Goal: Information Seeking & Learning: Learn about a topic

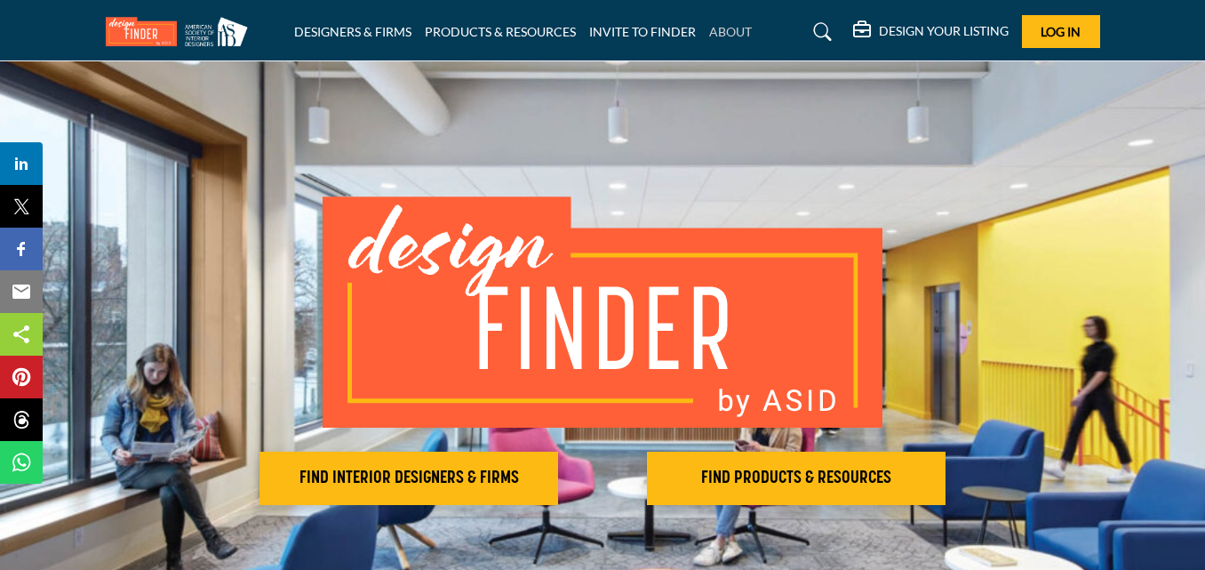
click at [740, 25] on link "ABOUT" at bounding box center [730, 31] width 43 height 15
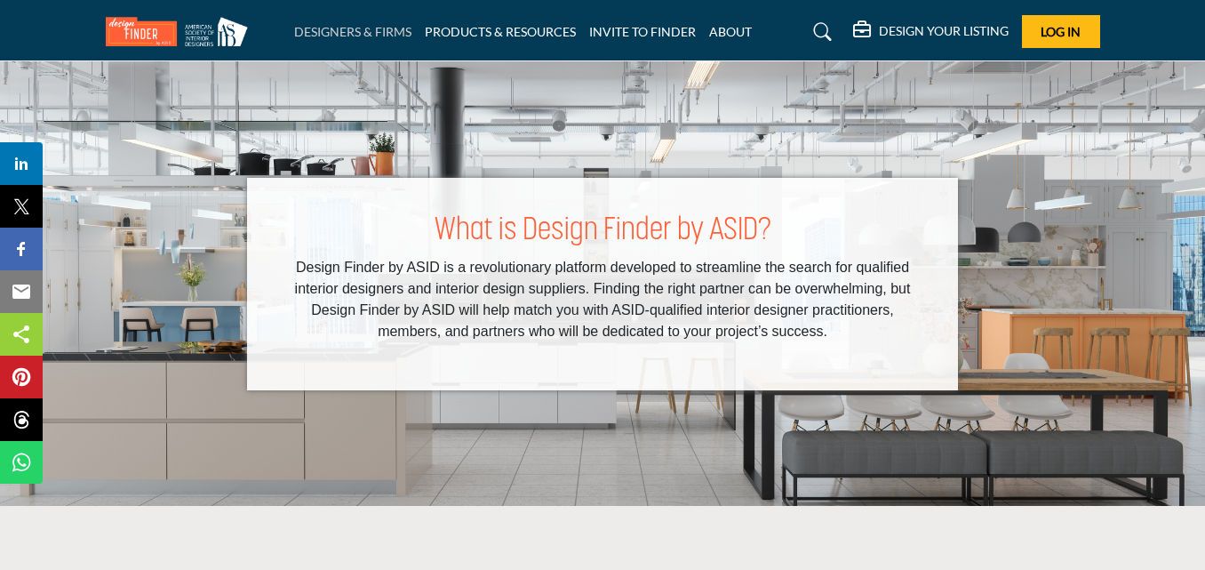
click at [374, 35] on link "DESIGNERS & FIRMS" at bounding box center [352, 31] width 117 height 15
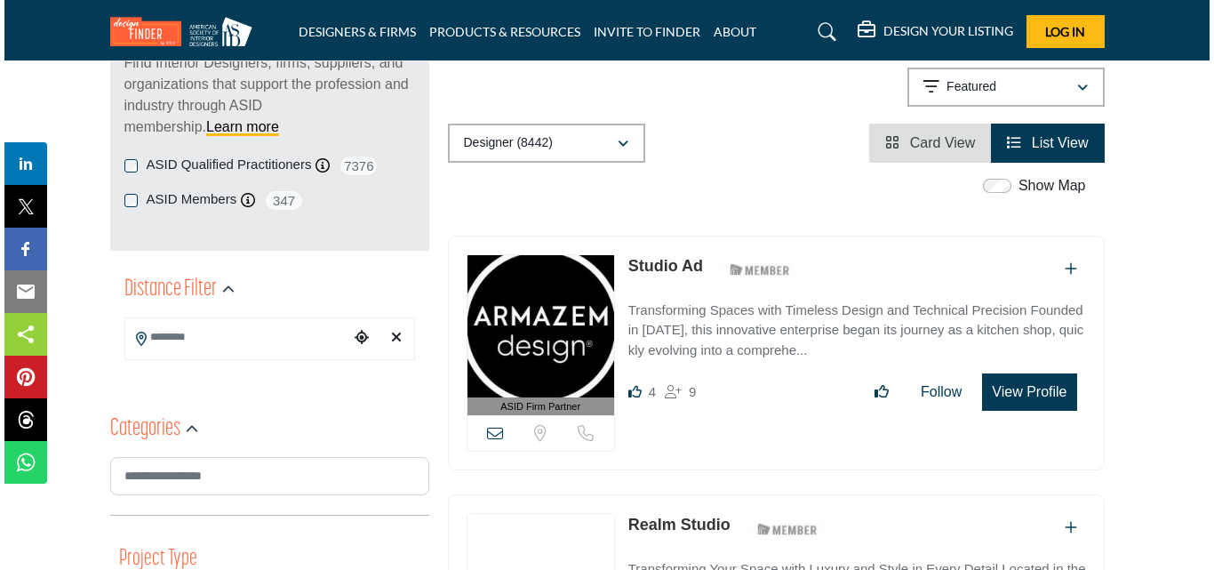
scroll to position [267, 0]
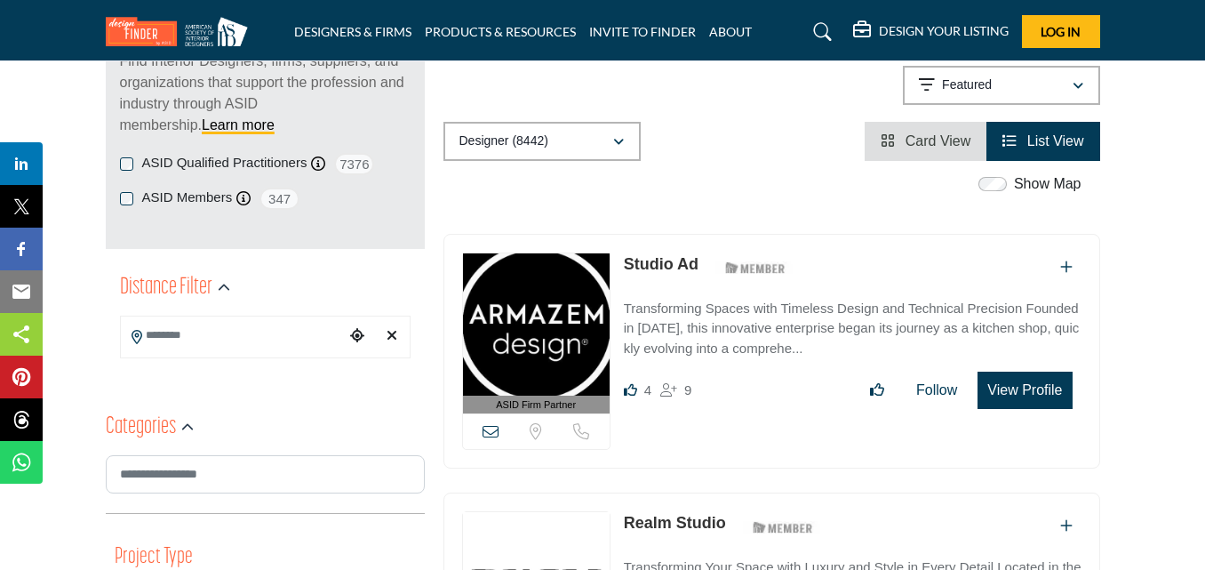
click at [1019, 387] on button "View Profile" at bounding box center [1025, 390] width 94 height 37
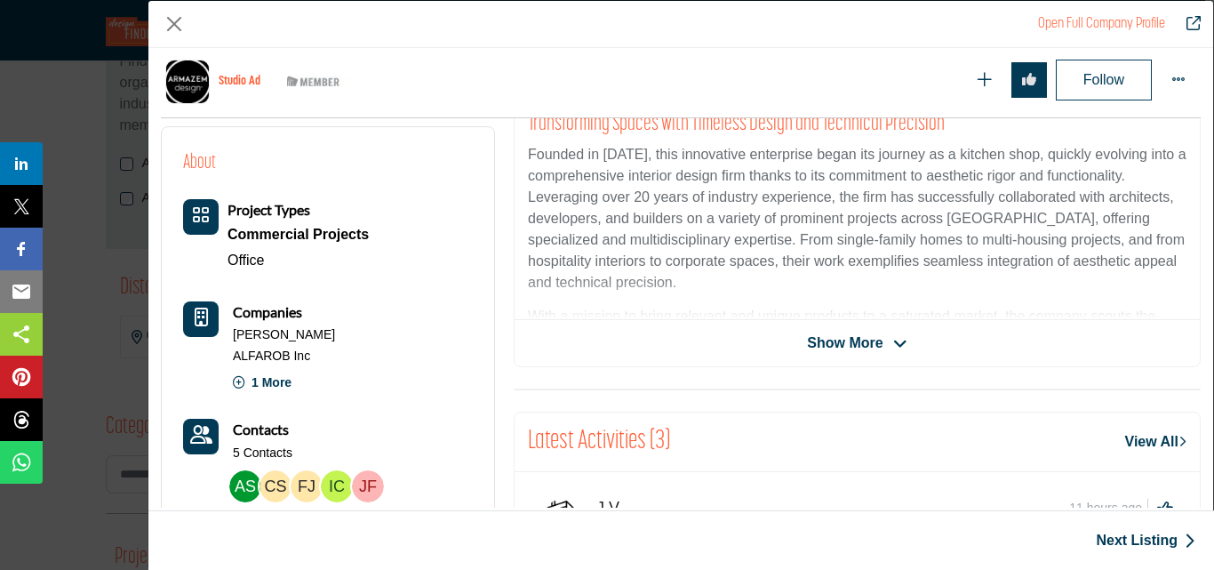
scroll to position [427, 0]
click at [279, 376] on p "1 More" at bounding box center [262, 387] width 59 height 36
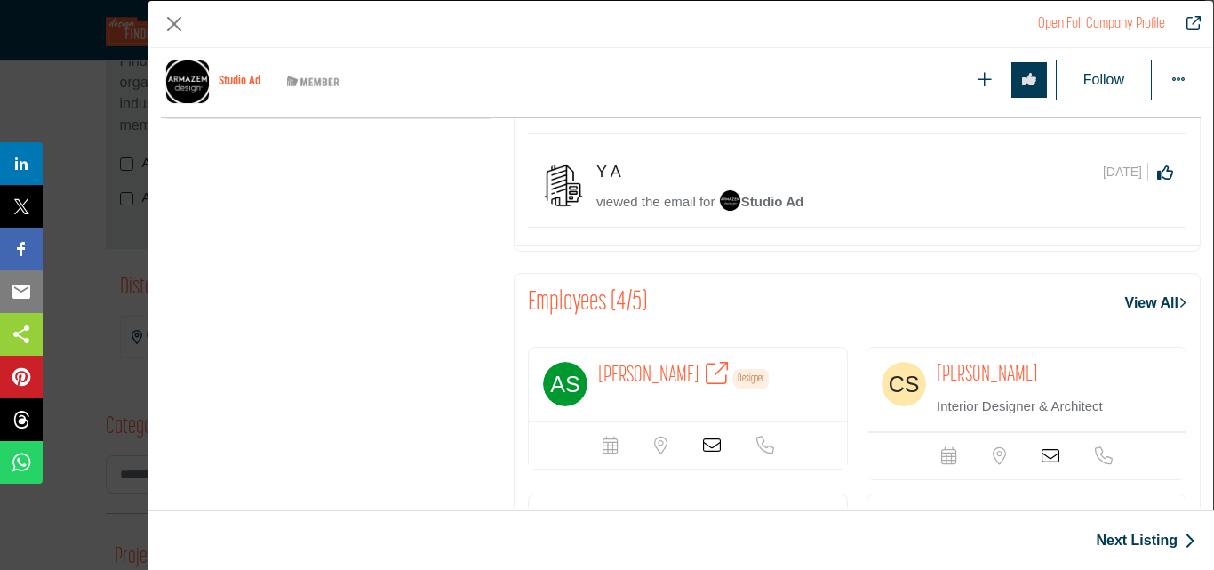
scroll to position [1050, 0]
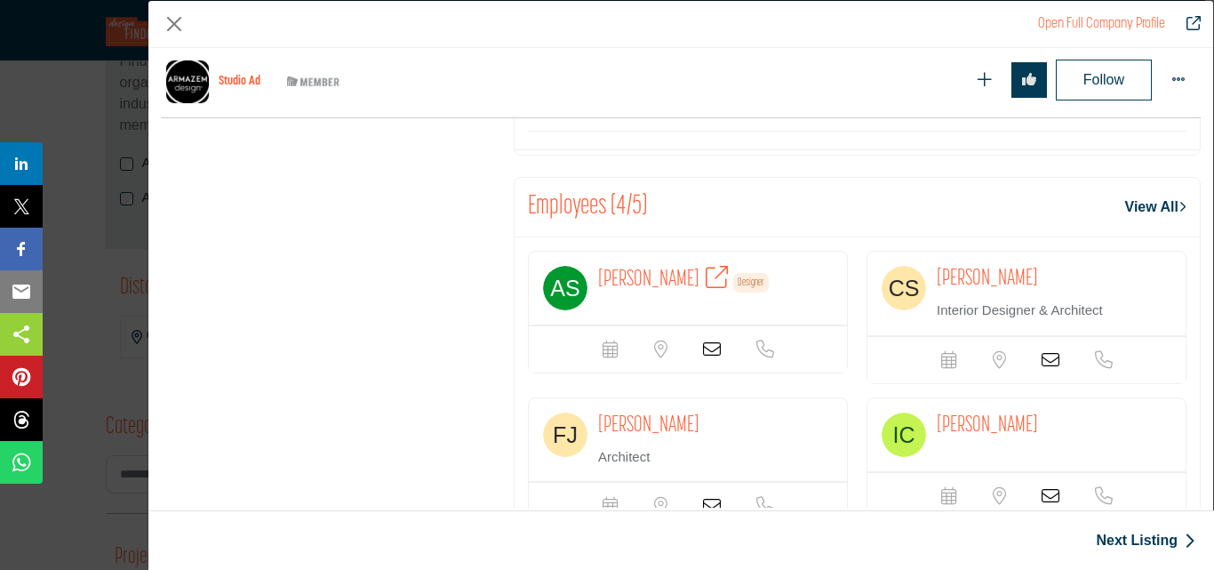
drag, startPoint x: 1034, startPoint y: 491, endPoint x: 424, endPoint y: 446, distance: 611.4
click at [419, 446] on div "4 Likes 9 Followers" at bounding box center [328, 0] width 353 height 1168
click at [703, 348] on icon "Company Data Modal" at bounding box center [712, 349] width 18 height 18
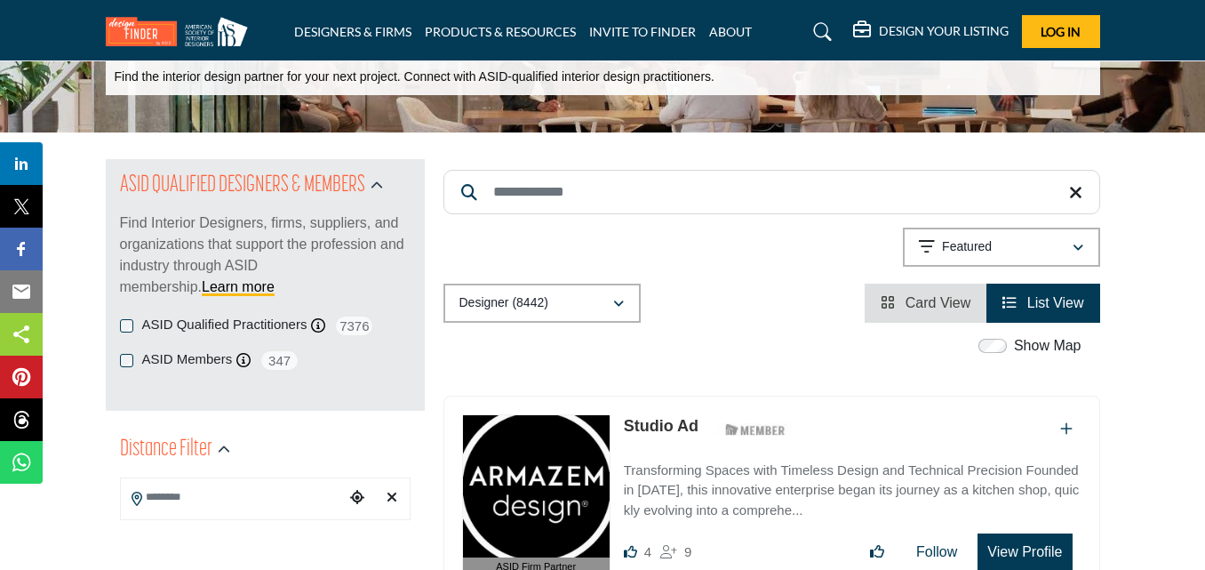
scroll to position [356, 0]
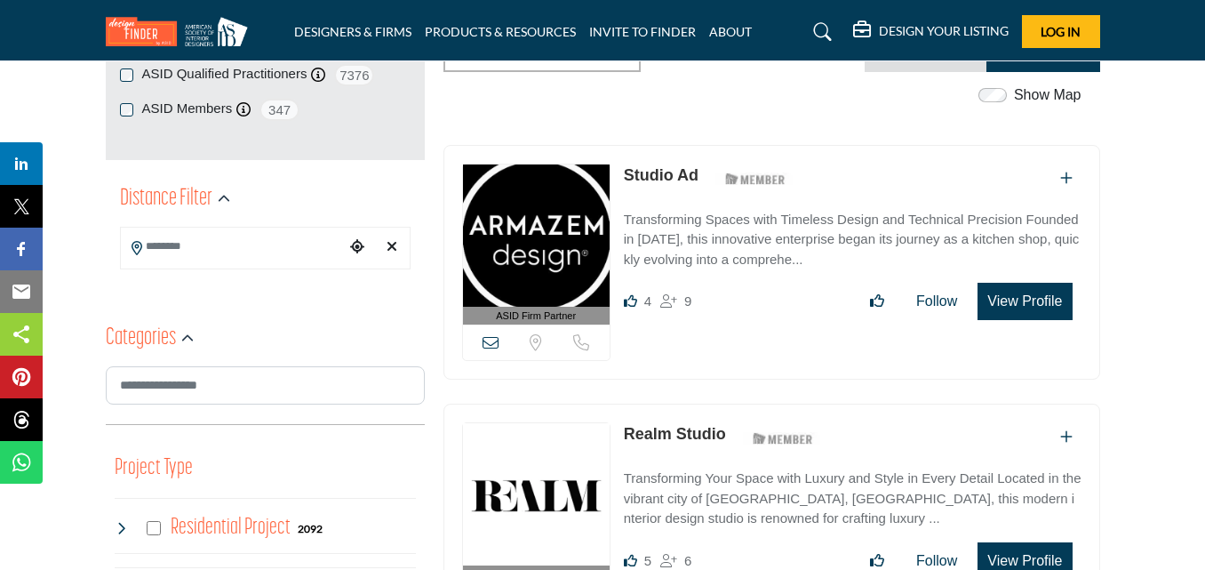
click at [212, 249] on input "Search Location" at bounding box center [233, 246] width 224 height 35
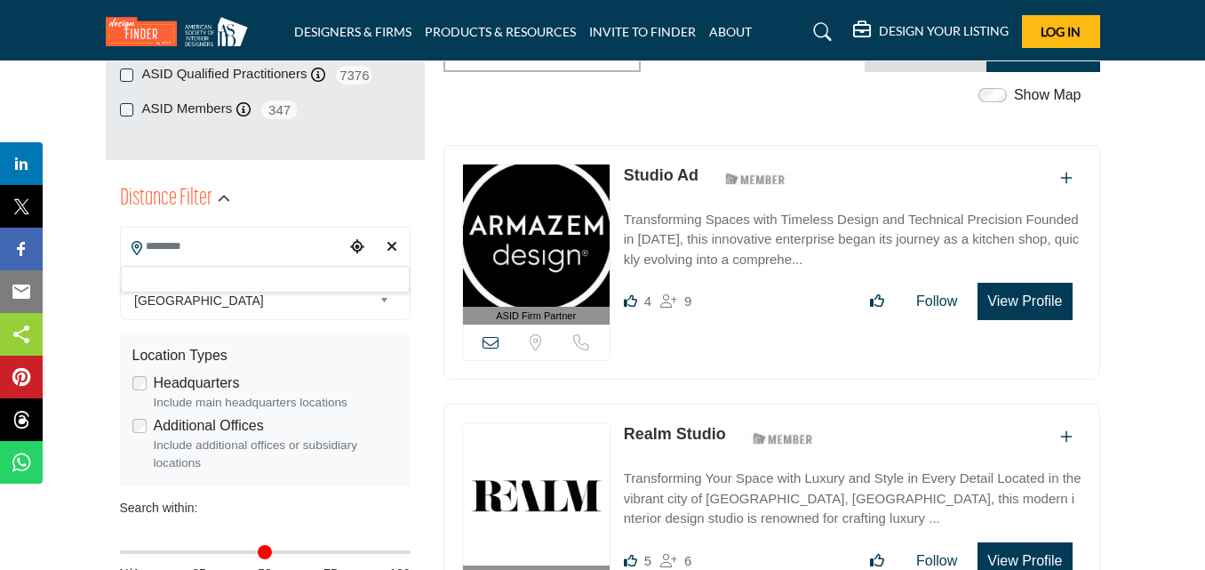
click at [191, 305] on span "United States" at bounding box center [253, 300] width 238 height 21
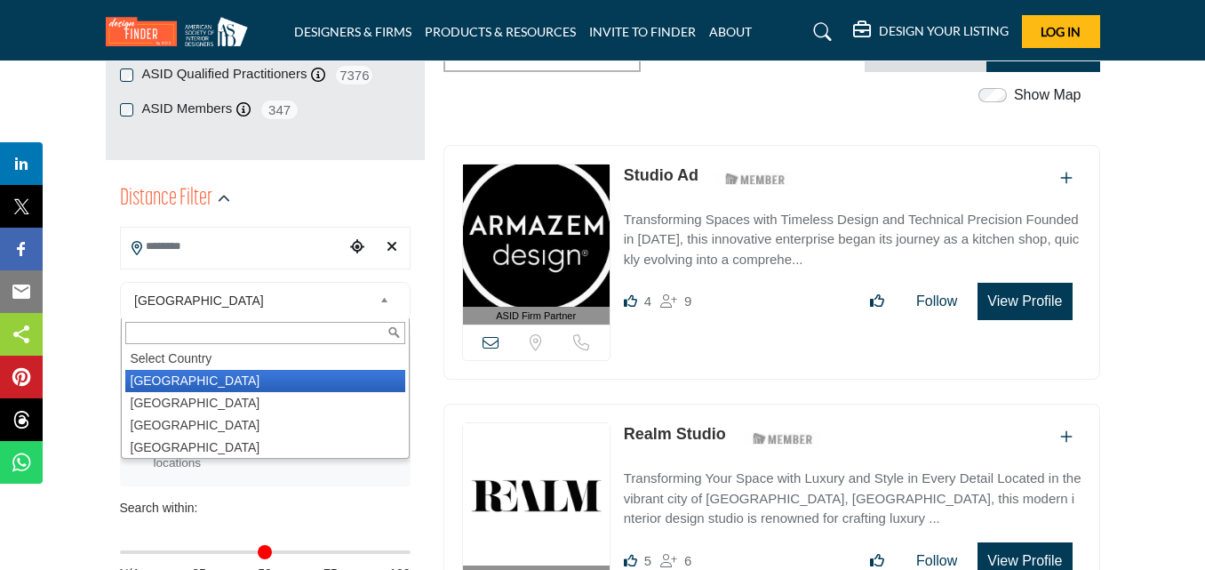
click at [182, 376] on li "United States" at bounding box center [265, 381] width 280 height 22
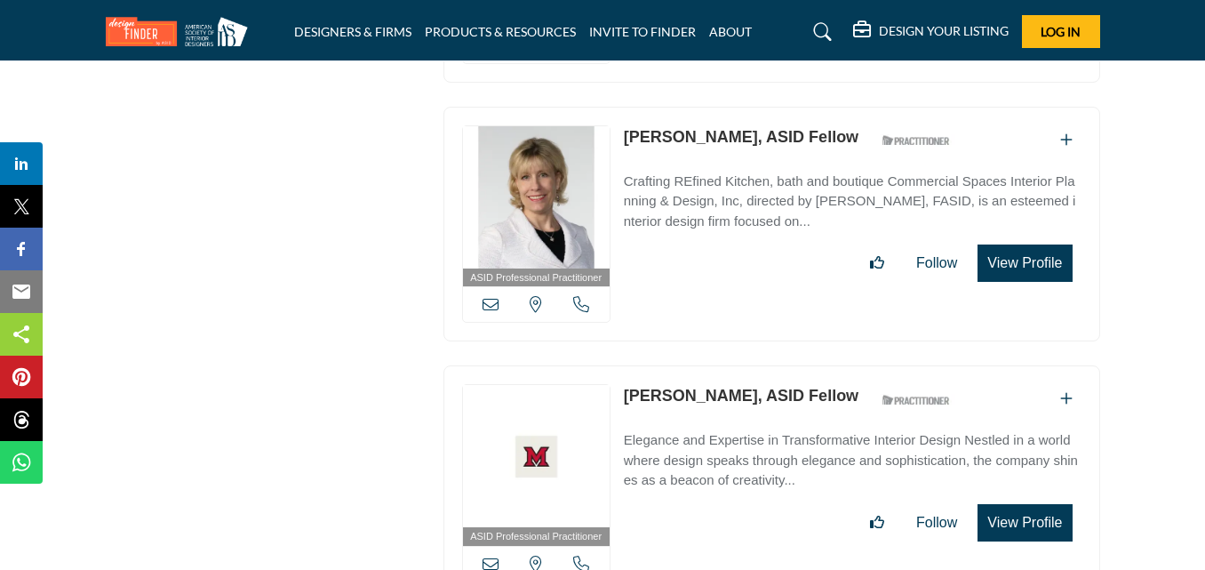
scroll to position [22183, 0]
